Goal: Information Seeking & Learning: Learn about a topic

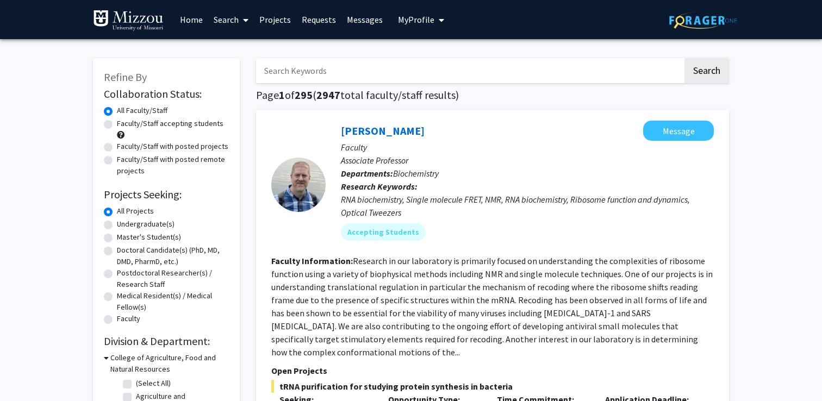
click at [184, 13] on link "Home" at bounding box center [192, 20] width 34 height 38
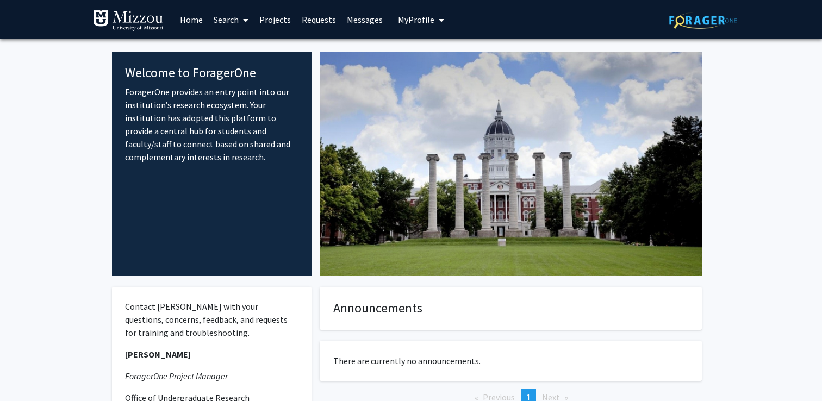
click at [420, 16] on span "My Profile" at bounding box center [416, 19] width 36 height 11
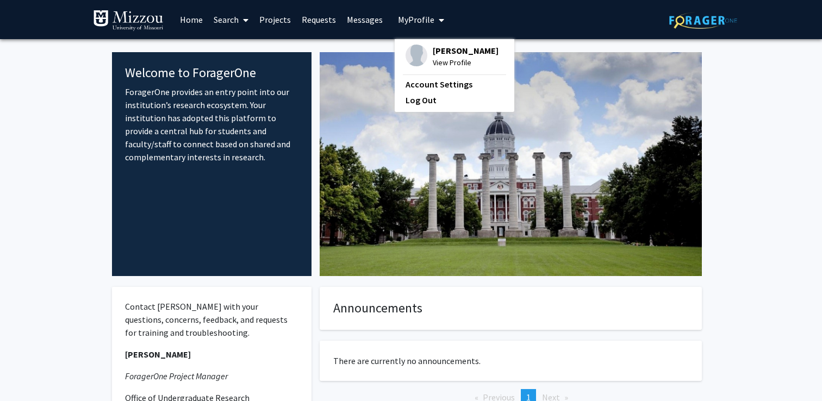
click at [454, 51] on span "[PERSON_NAME]" at bounding box center [466, 51] width 66 height 12
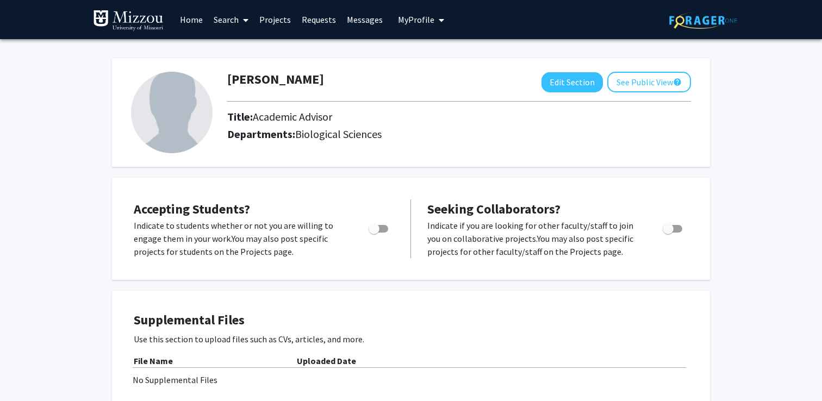
click at [193, 19] on link "Home" at bounding box center [192, 20] width 34 height 38
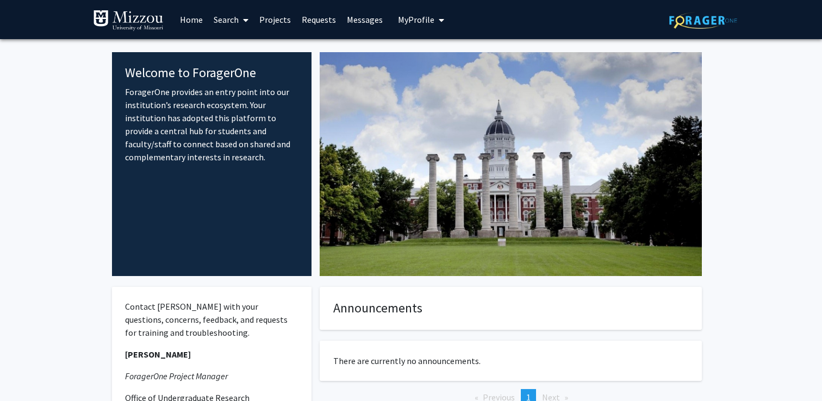
click at [132, 16] on img at bounding box center [128, 21] width 71 height 22
click at [239, 15] on span at bounding box center [244, 20] width 10 height 38
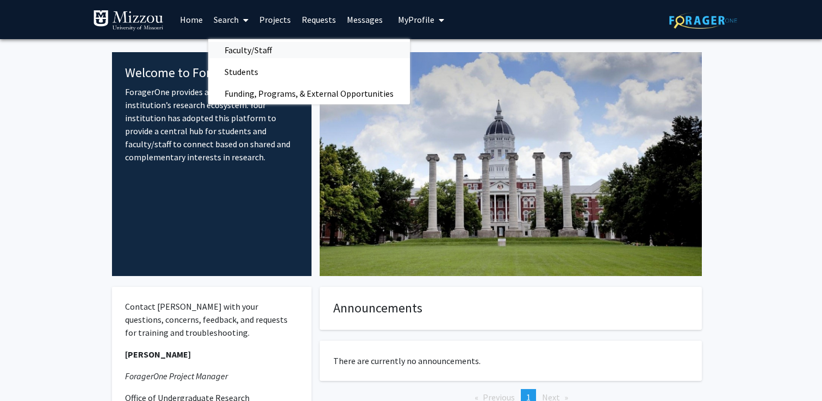
click at [260, 48] on span "Faculty/Staff" at bounding box center [248, 50] width 80 height 22
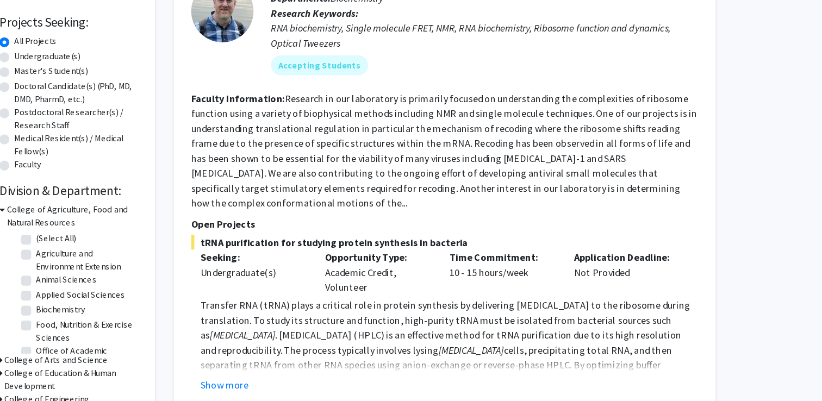
scroll to position [123, 0]
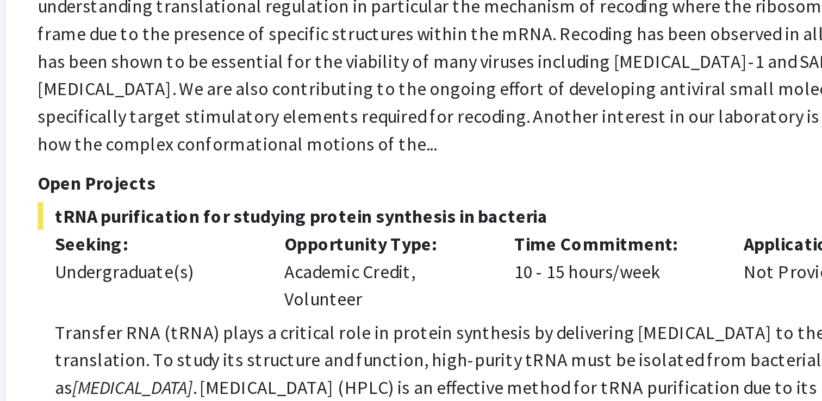
drag, startPoint x: 430, startPoint y: 290, endPoint x: 387, endPoint y: 280, distance: 44.2
click at [387, 280] on div "Opportunity Type: Academic Credit, Volunteer" at bounding box center [434, 289] width 109 height 39
drag, startPoint x: 496, startPoint y: 277, endPoint x: 576, endPoint y: 280, distance: 80.0
click at [576, 280] on div "Time Commitment: 10 - 15 hours/week" at bounding box center [543, 289] width 109 height 39
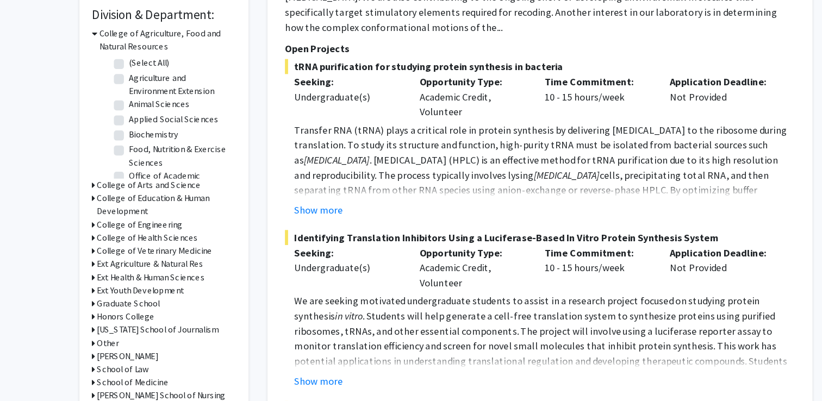
scroll to position [163, 0]
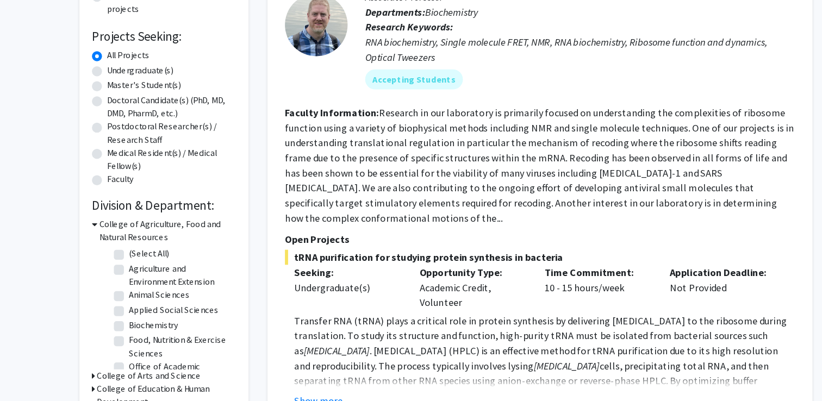
click at [117, 61] on label "Undergraduate(s)" at bounding box center [146, 60] width 58 height 11
click at [117, 61] on input "Undergraduate(s)" at bounding box center [120, 58] width 7 height 7
radio input "true"
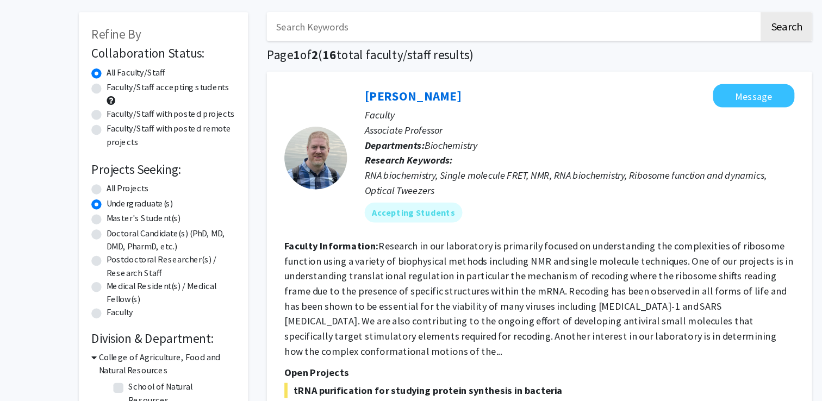
click at [117, 127] on label "Faculty/Staff accepting students" at bounding box center [170, 123] width 107 height 11
click at [117, 125] on input "Faculty/Staff accepting students" at bounding box center [120, 121] width 7 height 7
radio input "true"
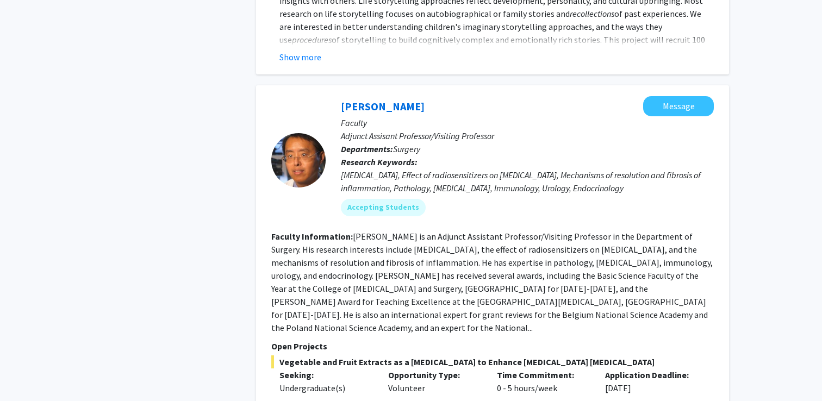
scroll to position [3212, 0]
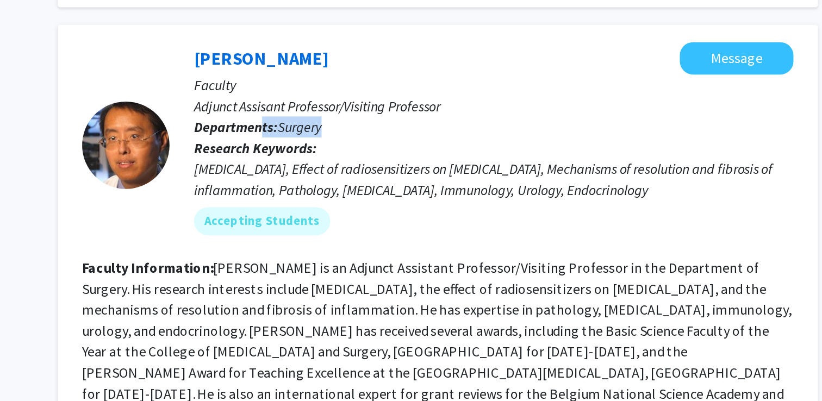
drag, startPoint x: 385, startPoint y: 102, endPoint x: 442, endPoint y: 103, distance: 57.1
click at [442, 137] on p "Departments: Surgery" at bounding box center [527, 143] width 373 height 13
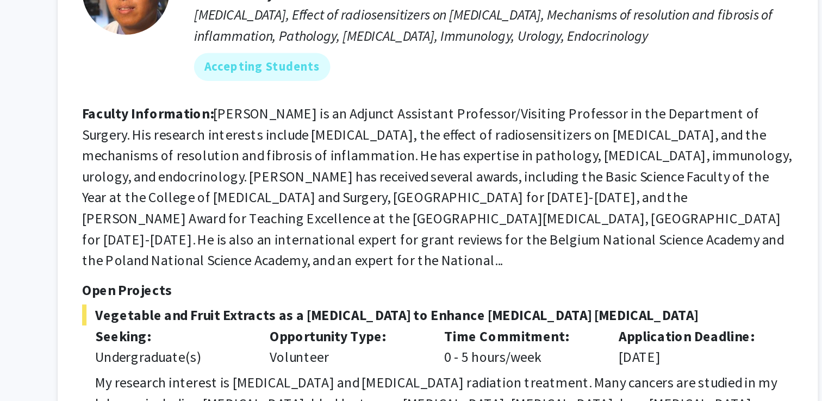
scroll to position [3226, 0]
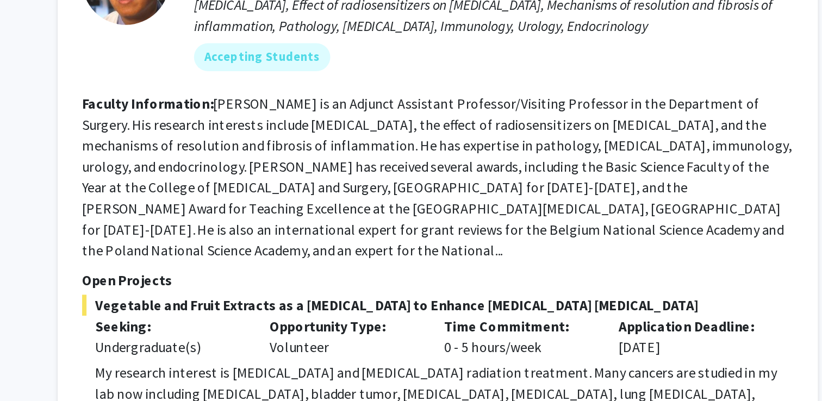
drag, startPoint x: 498, startPoint y: 319, endPoint x: 563, endPoint y: 318, distance: 64.7
click at [563, 348] on div "Time Commitment: 0 - 5 hours/week" at bounding box center [543, 361] width 109 height 26
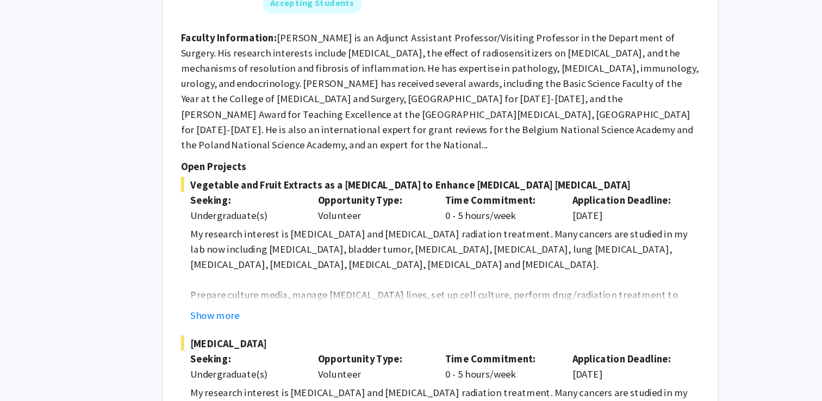
scroll to position [3357, 0]
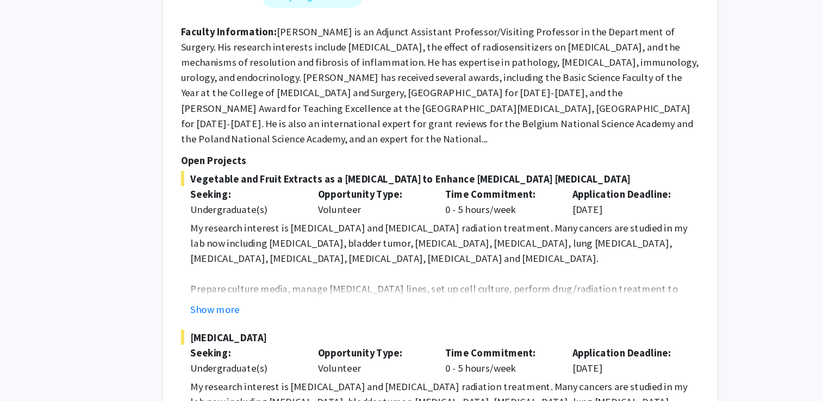
drag, startPoint x: 608, startPoint y: 191, endPoint x: 658, endPoint y: 190, distance: 50.1
click at [658, 205] on div "Vegetable and Fruit Extracts as a [MEDICAL_DATA] to Enhance [MEDICAL_DATA] [MED…" at bounding box center [492, 267] width 443 height 125
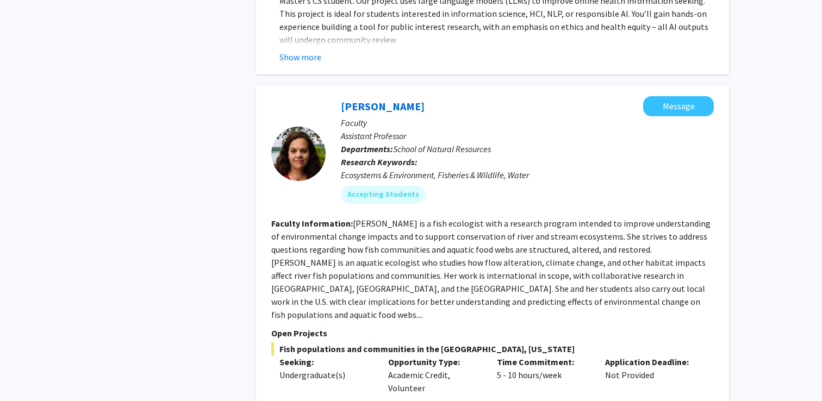
scroll to position [4809, 0]
